Goal: Find specific page/section: Find specific page/section

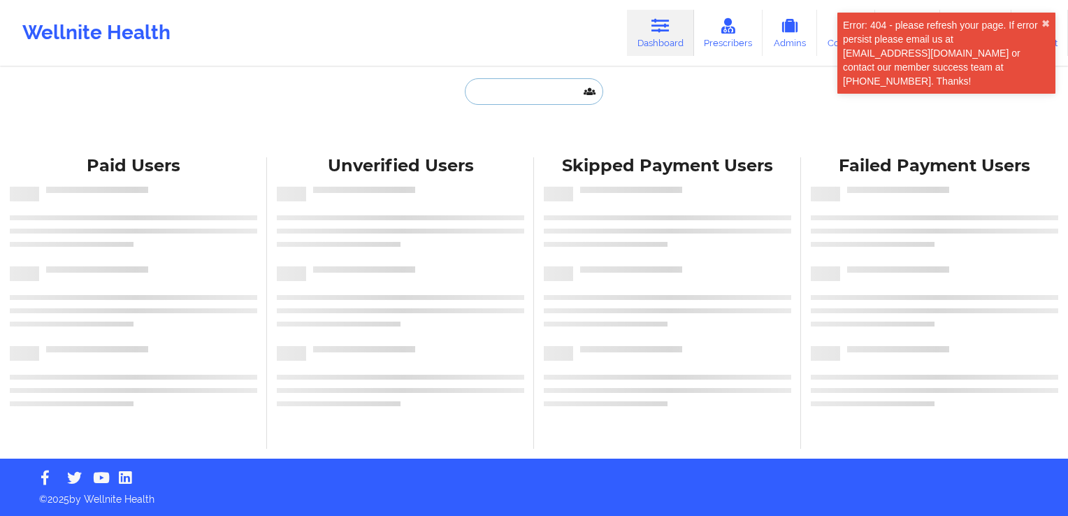
click at [530, 99] on input "text" at bounding box center [534, 91] width 138 height 27
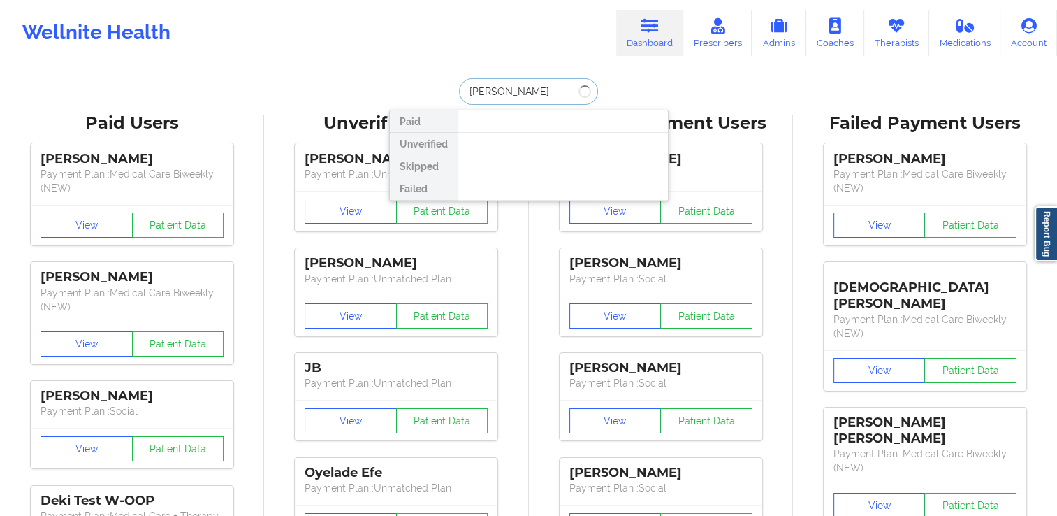
type input "[PERSON_NAME] n"
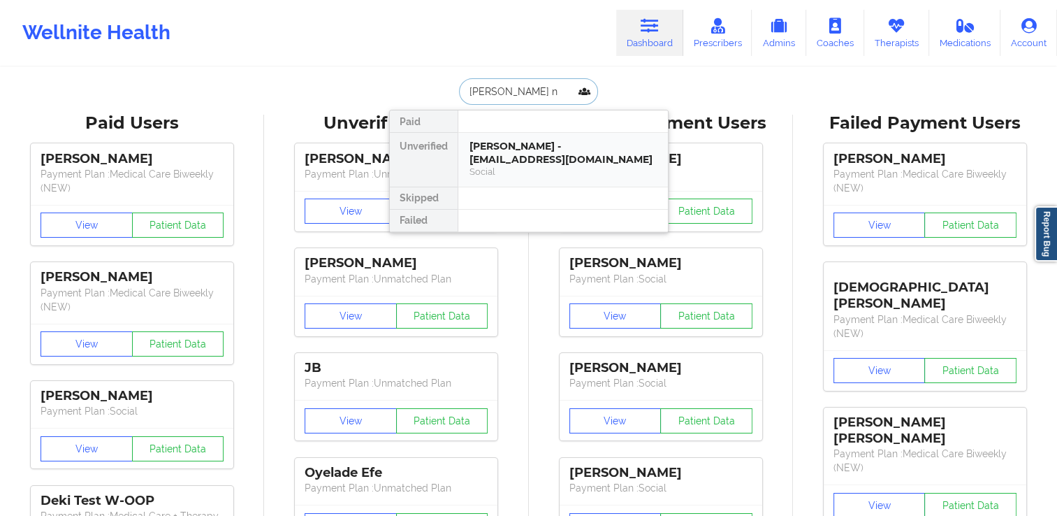
click at [524, 158] on div "[PERSON_NAME] - [EMAIL_ADDRESS][DOMAIN_NAME]" at bounding box center [563, 153] width 187 height 26
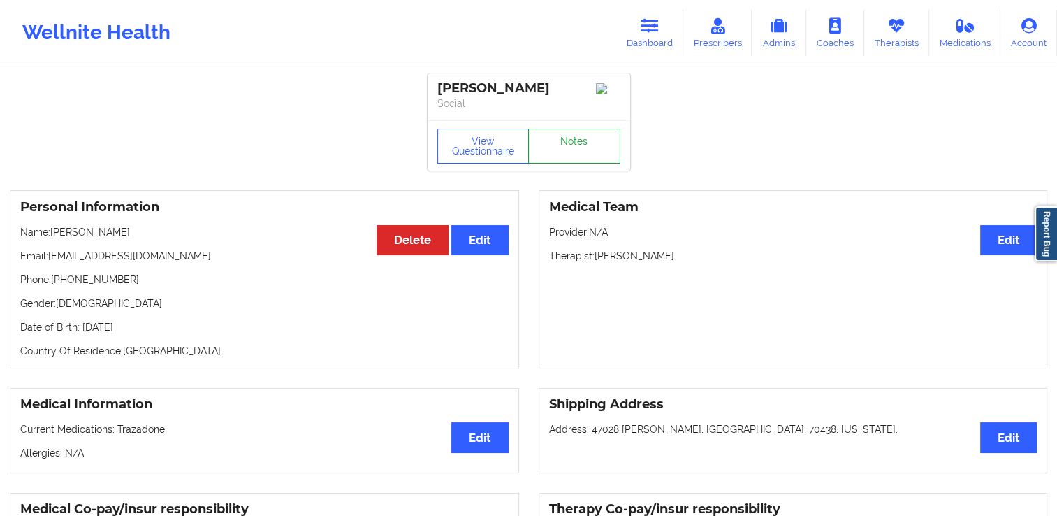
click at [562, 155] on link "Notes" at bounding box center [574, 146] width 92 height 35
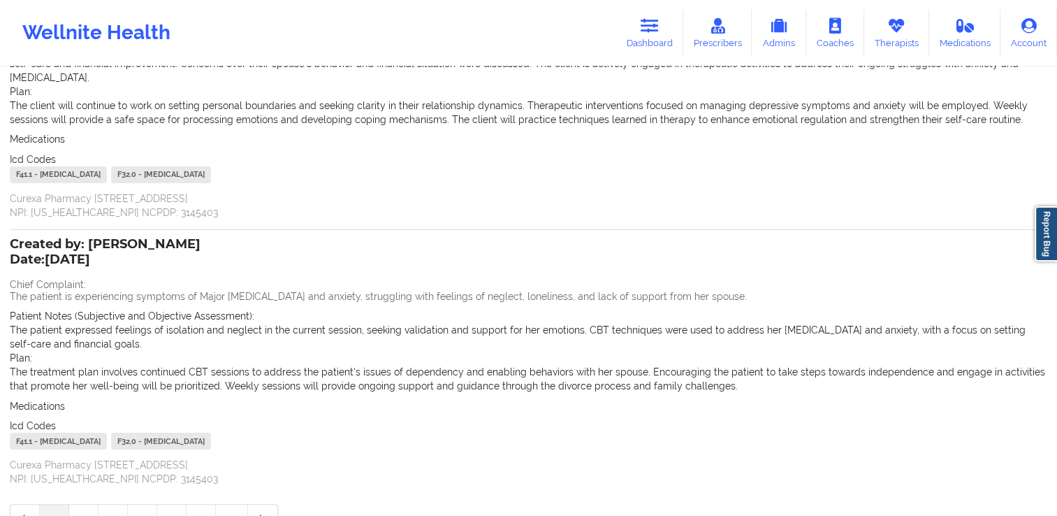
scroll to position [267, 0]
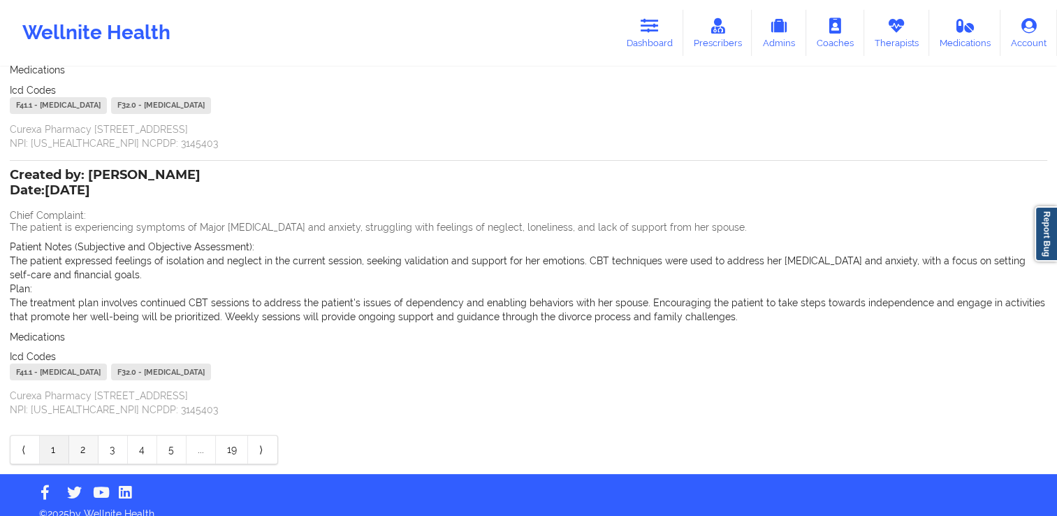
click at [88, 435] on link "2" at bounding box center [83, 449] width 29 height 28
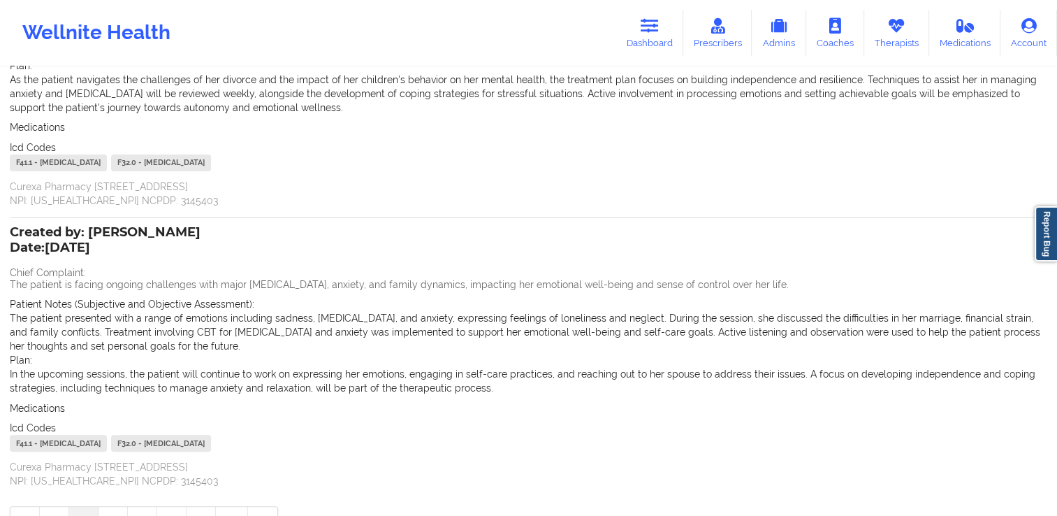
scroll to position [295, 0]
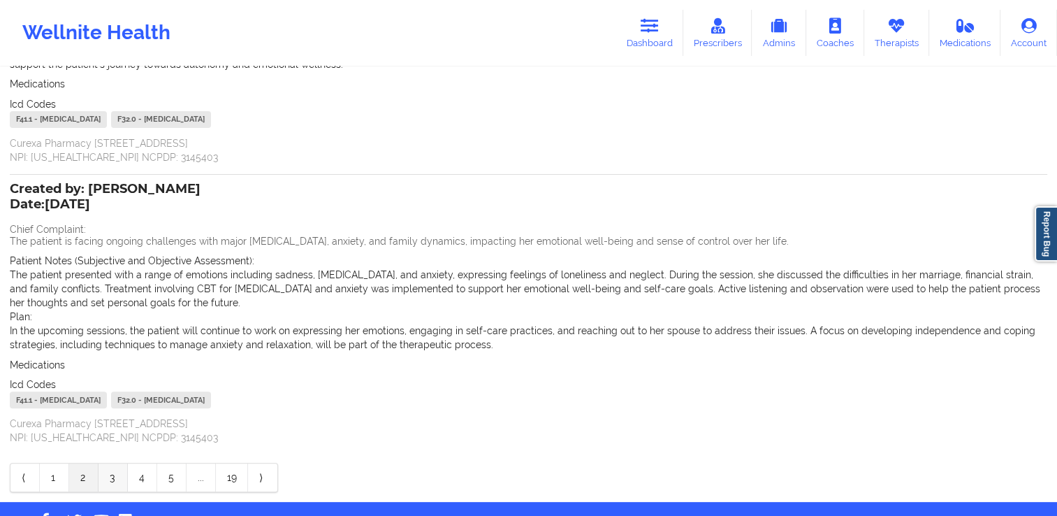
click at [104, 481] on link "3" at bounding box center [113, 477] width 29 height 28
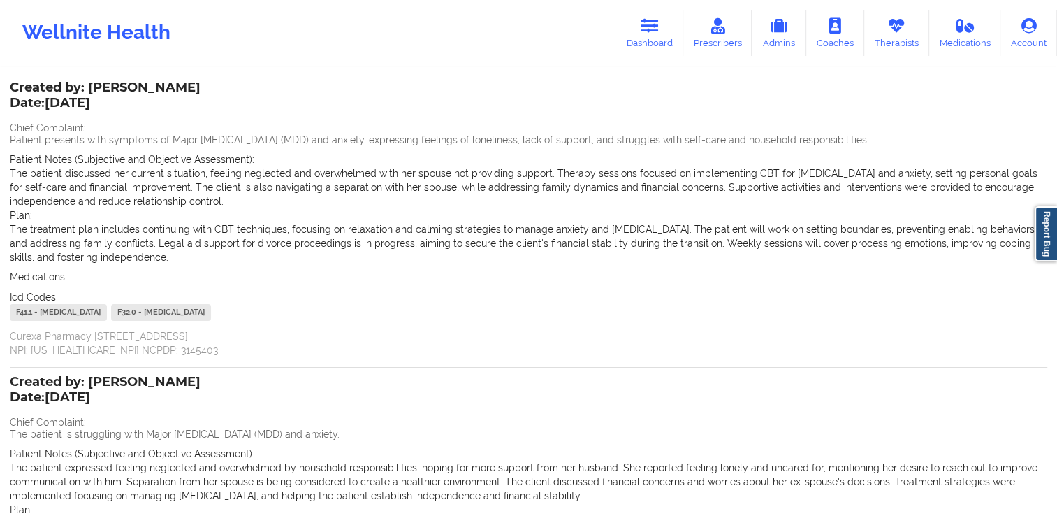
scroll to position [57, 0]
